Goal: Navigation & Orientation: Go to known website

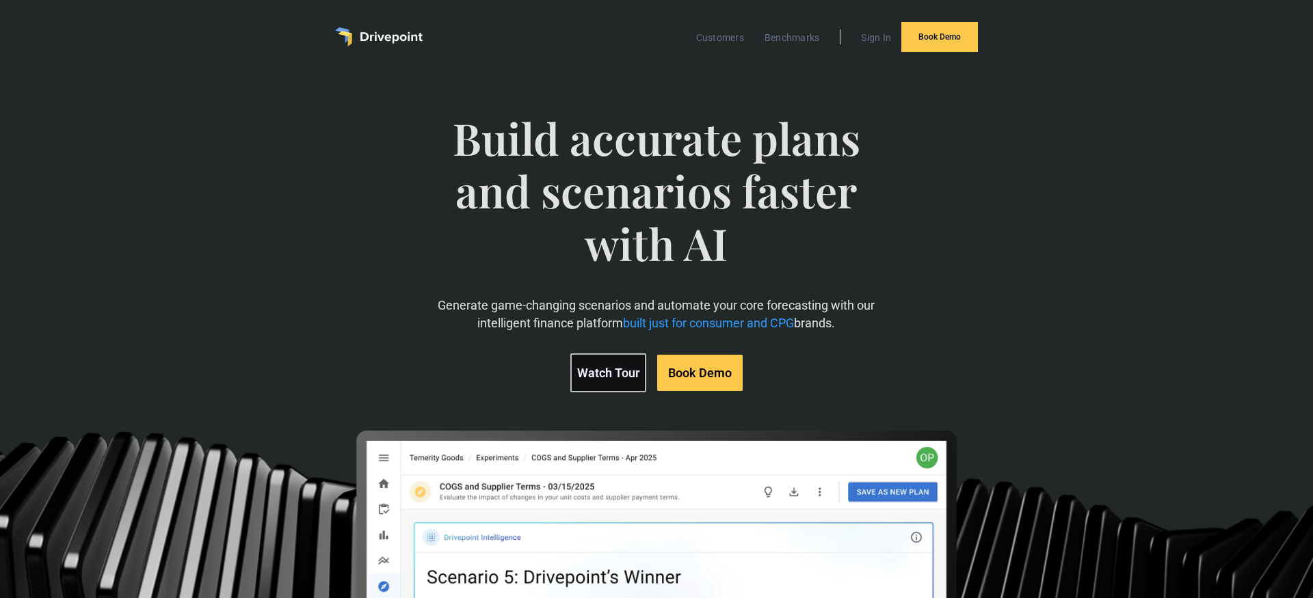
click at [390, 46] on img "home" at bounding box center [379, 36] width 88 height 19
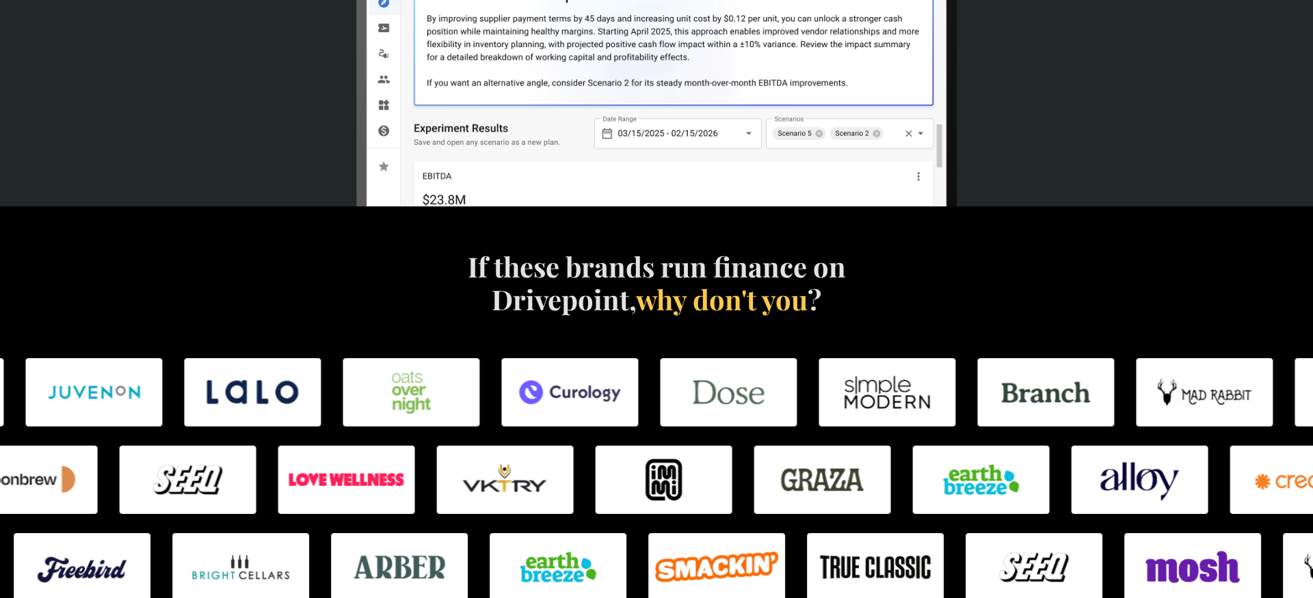
scroll to position [727, 0]
